Goal: Task Accomplishment & Management: Manage account settings

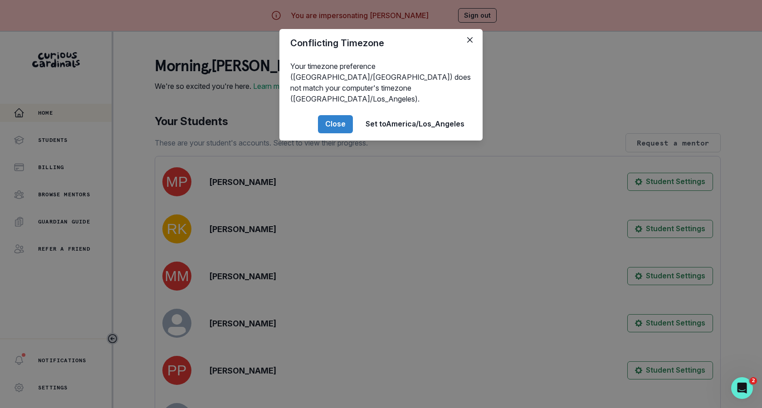
click at [226, 294] on div "Conflicting Timezone Your timezone preference (America/[GEOGRAPHIC_DATA]) does …" at bounding box center [381, 204] width 762 height 408
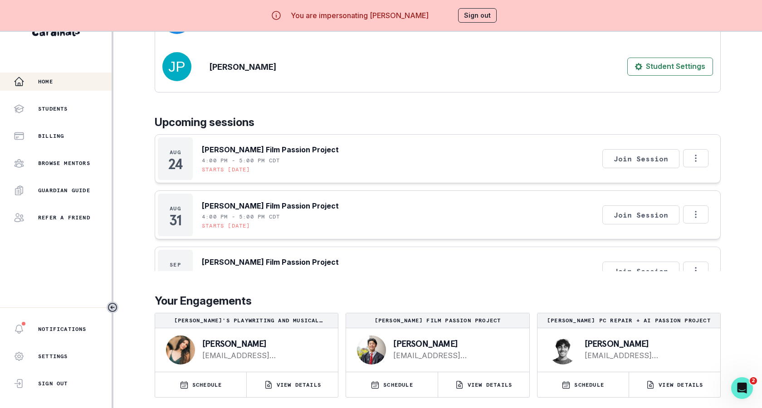
scroll to position [79, 0]
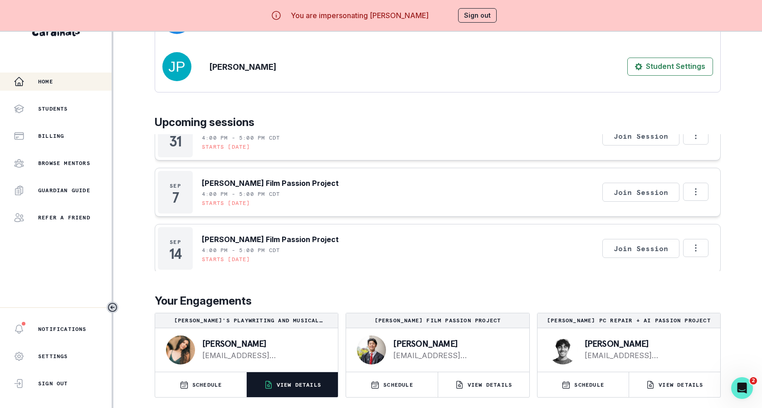
click at [293, 390] on button "VIEW DETAILS" at bounding box center [292, 385] width 91 height 25
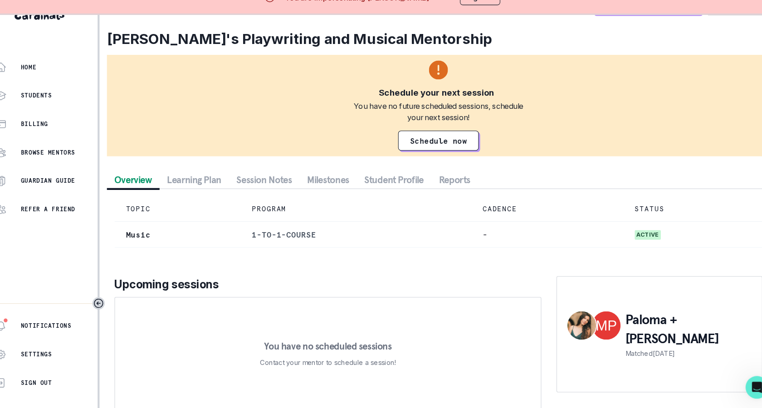
scroll to position [31, 0]
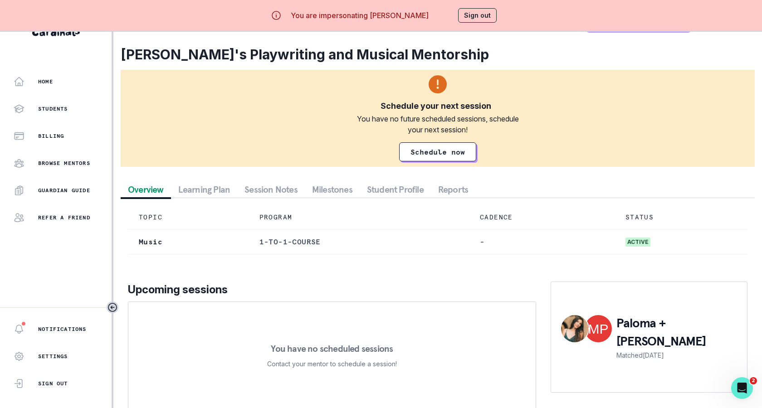
click at [278, 185] on button "Session Notes" at bounding box center [271, 189] width 68 height 16
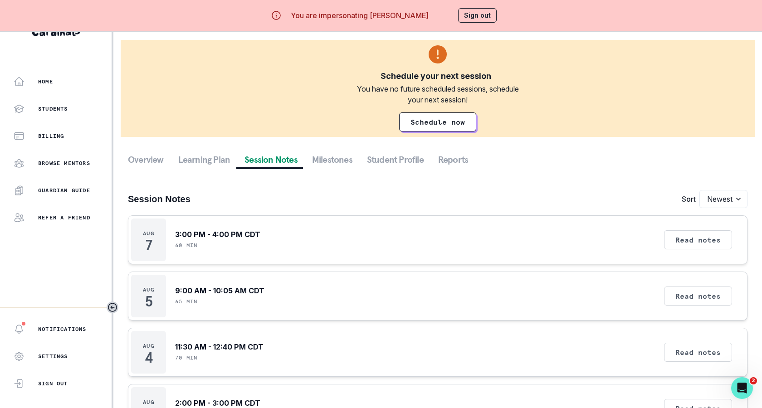
scroll to position [42, 0]
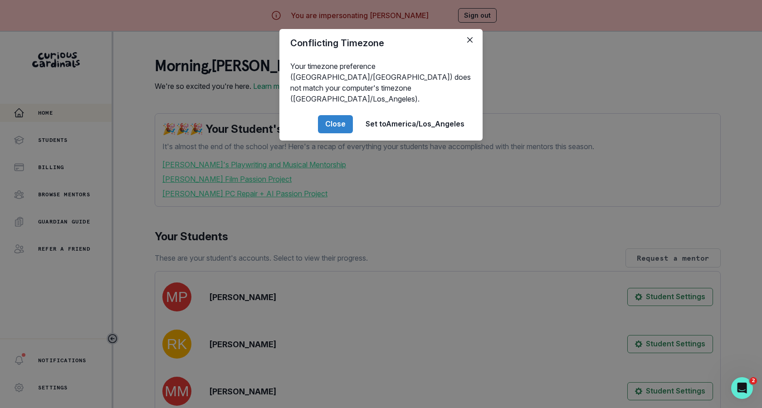
click at [310, 265] on div "Conflicting Timezone Your timezone preference (America/[GEOGRAPHIC_DATA]) does …" at bounding box center [381, 204] width 762 height 408
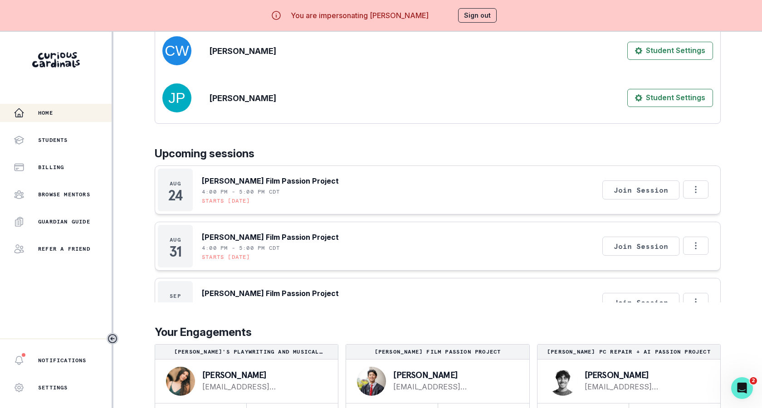
scroll to position [31, 0]
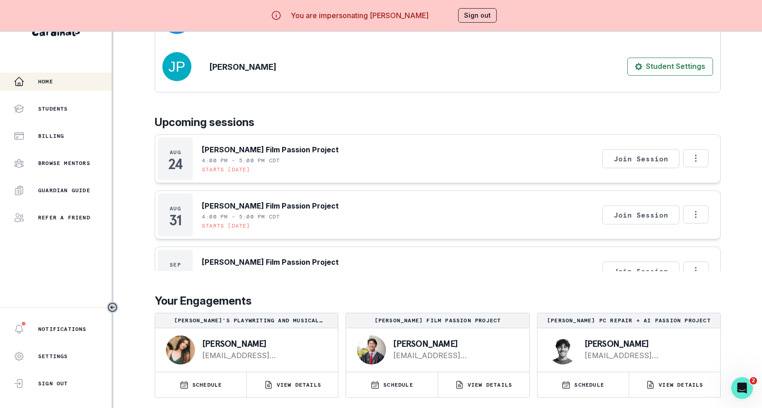
click at [483, 16] on button "Sign out" at bounding box center [477, 15] width 39 height 15
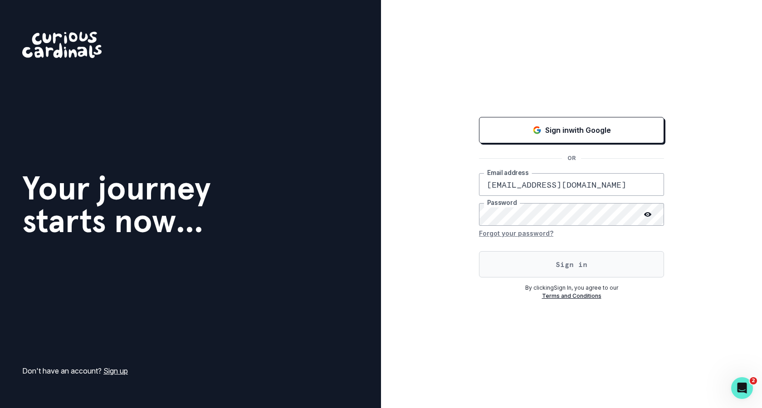
click at [509, 262] on button "Sign in" at bounding box center [571, 264] width 185 height 26
